Goal: Navigation & Orientation: Go to known website

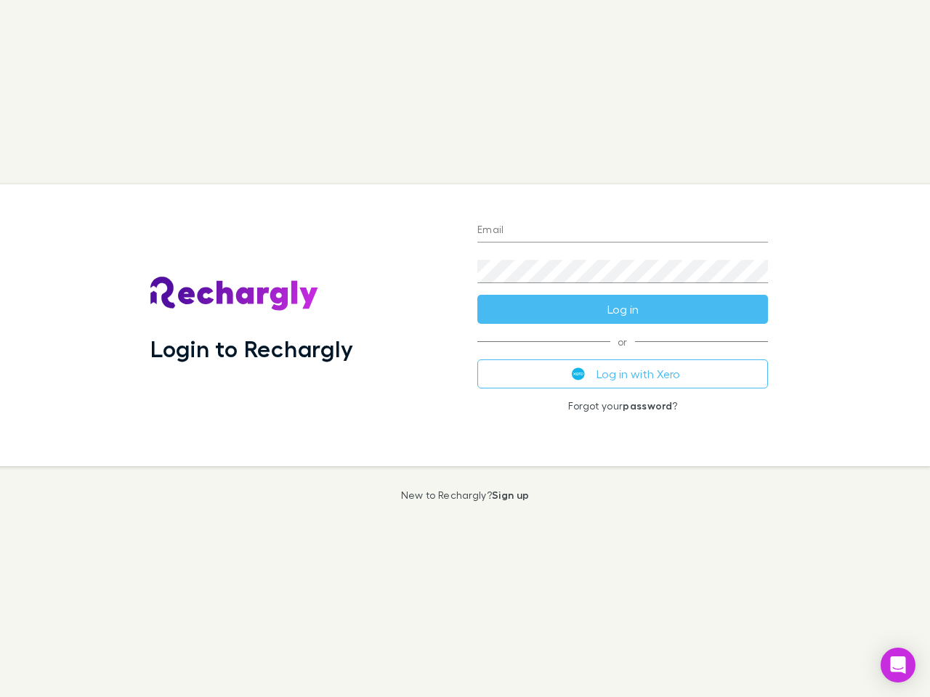
click at [465, 349] on div "Login to Rechargly" at bounding box center [302, 325] width 327 height 282
click at [622, 231] on input "Email" at bounding box center [622, 230] width 291 height 23
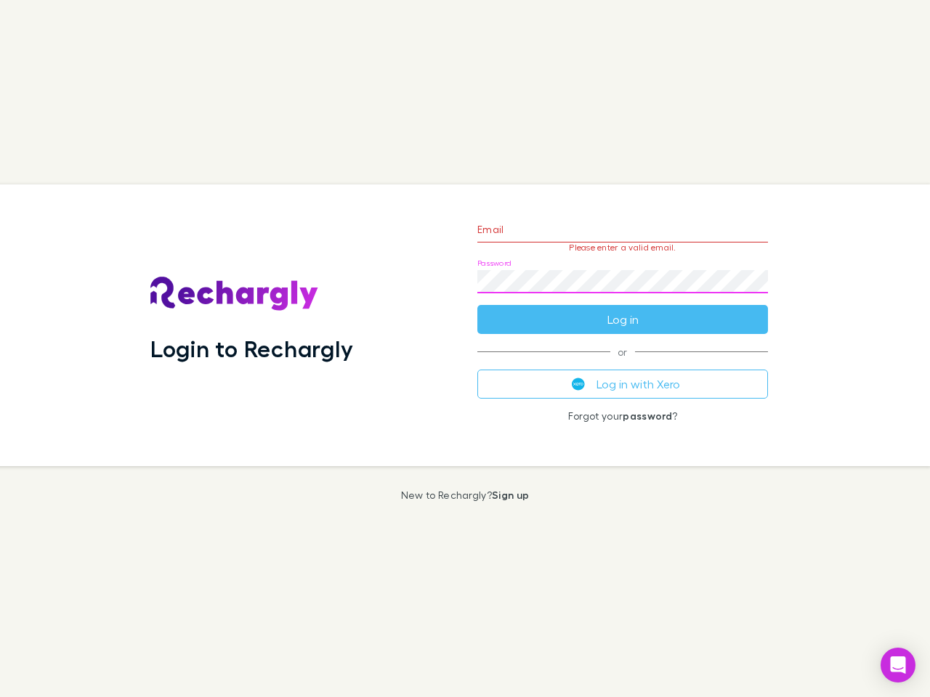
click at [622, 309] on form "Email Please enter a valid email. Password Log in" at bounding box center [622, 271] width 291 height 126
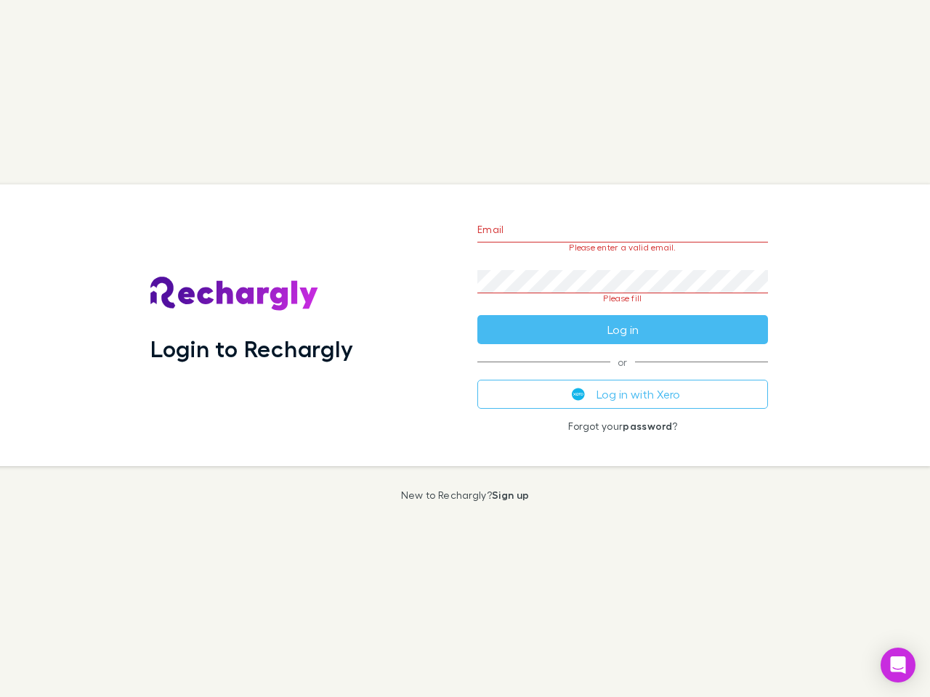
click at [622, 374] on div "Email Please enter a valid email. Password Please fill Log in or Log in with Xe…" at bounding box center [623, 325] width 314 height 282
click at [898, 665] on icon "Open Intercom Messenger" at bounding box center [897, 665] width 15 height 17
